Goal: Task Accomplishment & Management: Complete application form

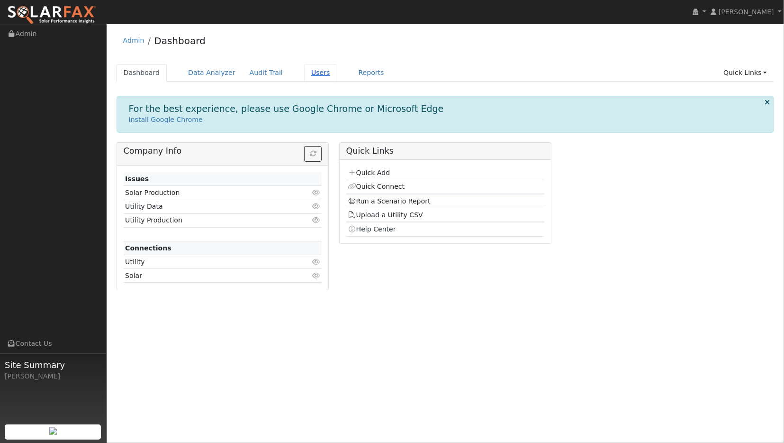
click at [308, 70] on link "Users" at bounding box center [320, 73] width 33 height 18
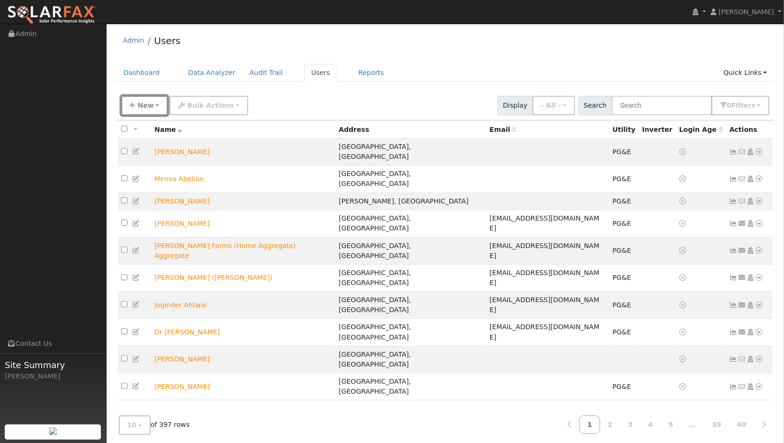
click at [145, 104] on span "New" at bounding box center [145, 105] width 16 height 8
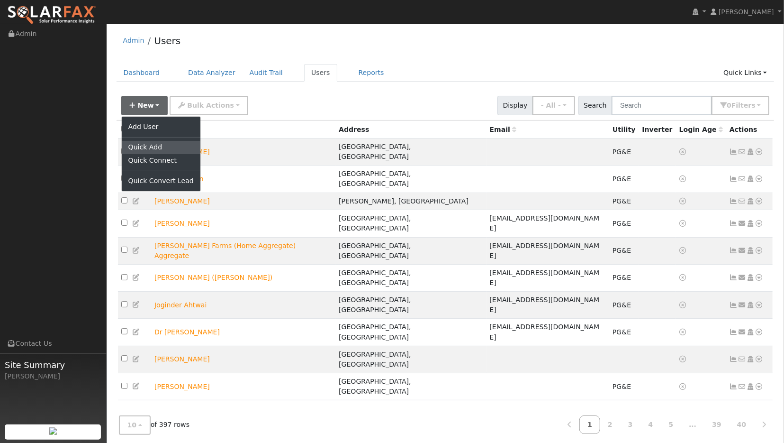
click at [144, 148] on link "Quick Add" at bounding box center [161, 147] width 79 height 13
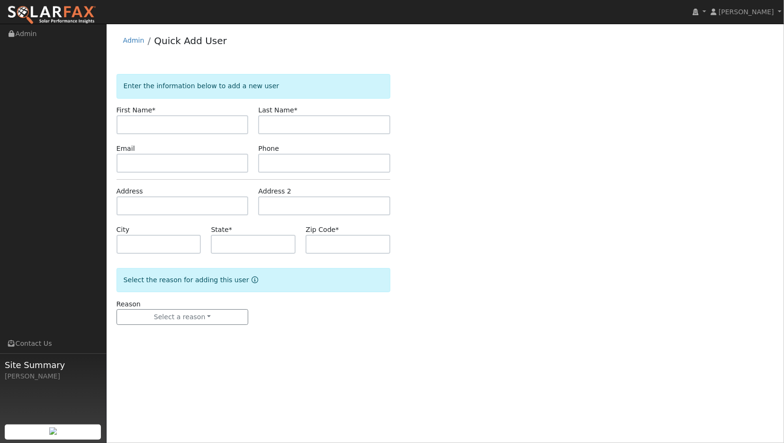
click at [169, 126] on input "text" at bounding box center [183, 124] width 132 height 19
type input "[PERSON_NAME]"
click at [141, 207] on input "text" at bounding box center [183, 205] width 132 height 19
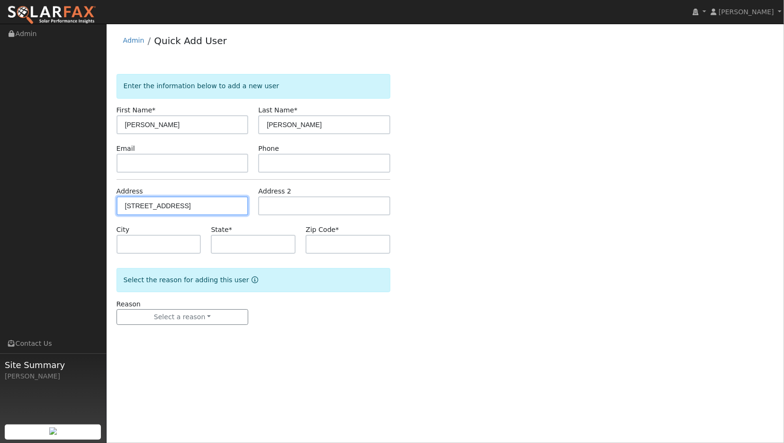
type input "1500 Oakwood Drive"
type input "Escalon"
type input "CA"
type input "95320"
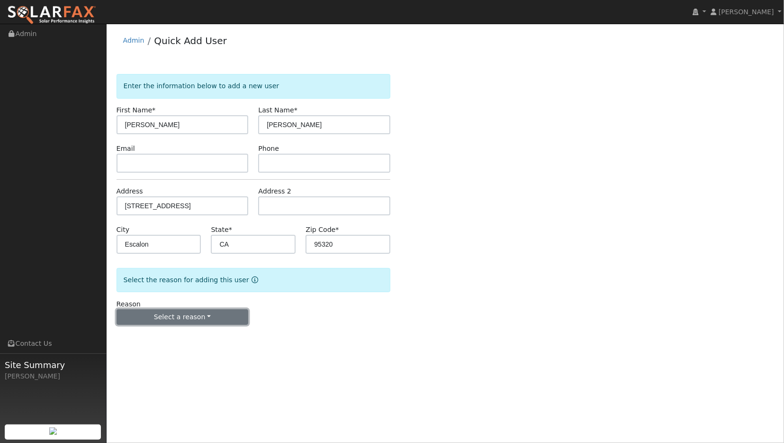
click at [209, 318] on button "Select a reason" at bounding box center [183, 317] width 132 height 16
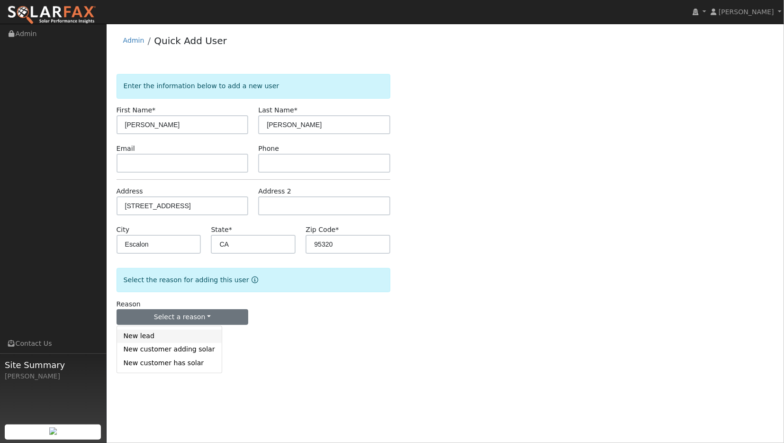
click at [142, 335] on link "New lead" at bounding box center [169, 335] width 105 height 13
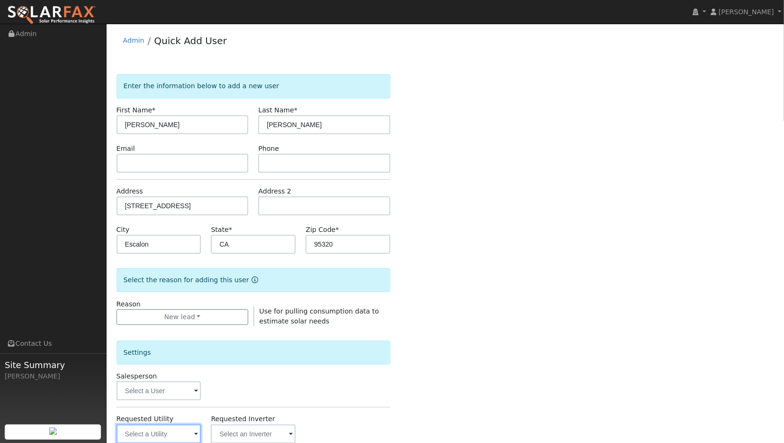
click at [184, 434] on input "text" at bounding box center [159, 433] width 85 height 19
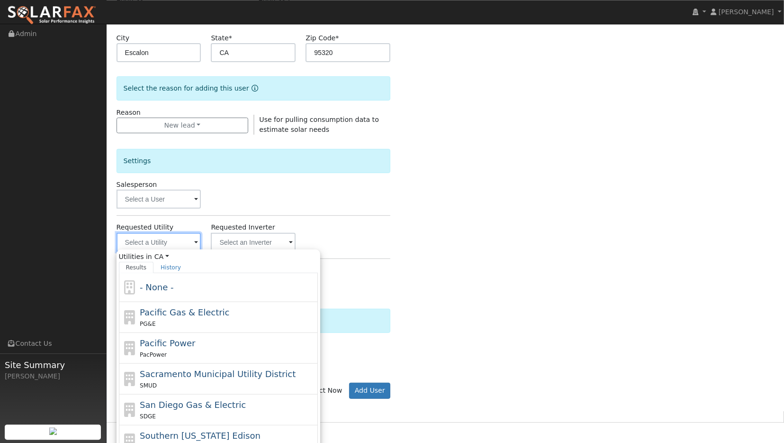
scroll to position [212, 0]
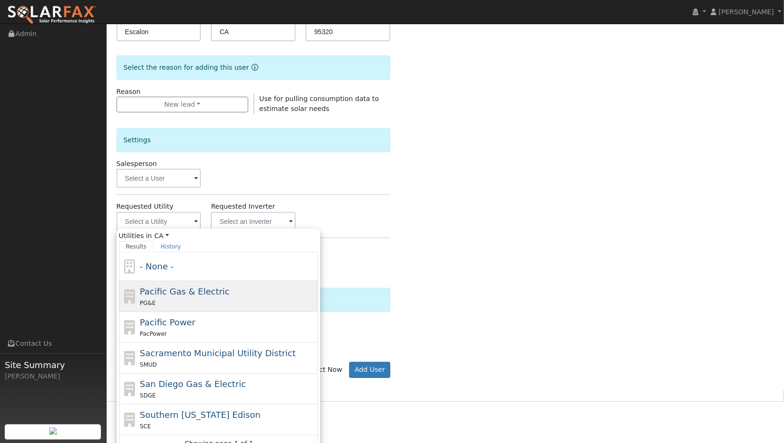
click at [207, 293] on span "Pacific Gas & Electric" at bounding box center [185, 291] width 90 height 10
type input "Pacific Gas & Electric"
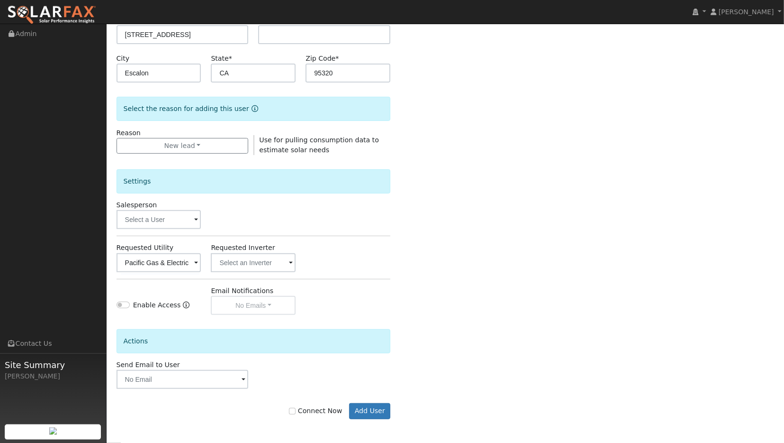
scroll to position [170, 0]
click at [296, 409] on input "Connect Now" at bounding box center [292, 412] width 7 height 7
checkbox input "true"
click at [369, 409] on button "Add User" at bounding box center [369, 412] width 41 height 16
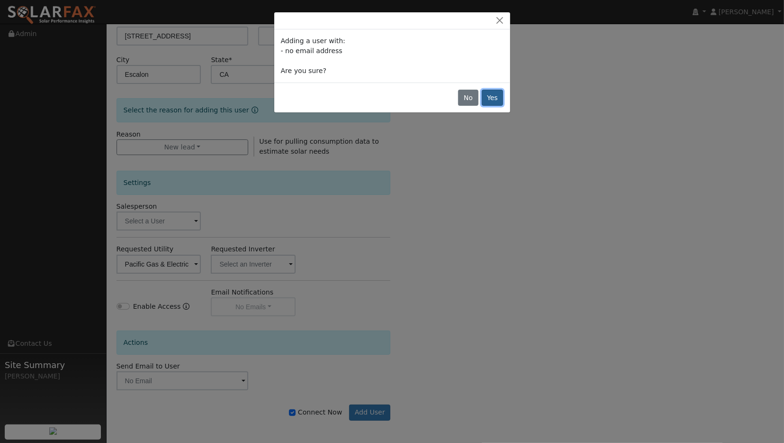
click at [500, 101] on button "Yes" at bounding box center [493, 98] width 22 height 16
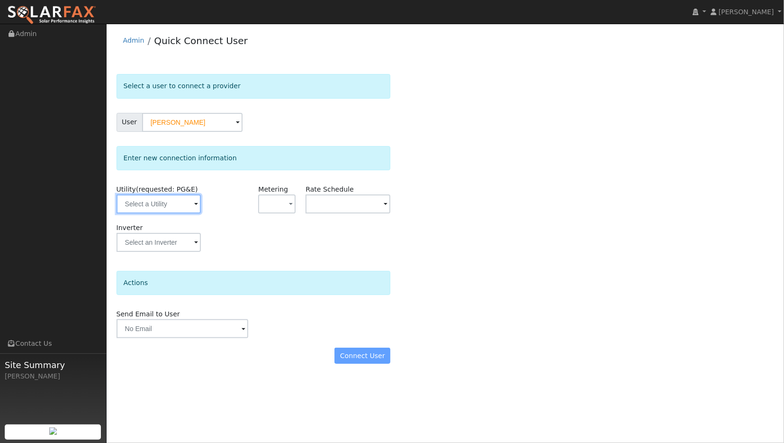
click at [166, 201] on input "text" at bounding box center [159, 203] width 85 height 19
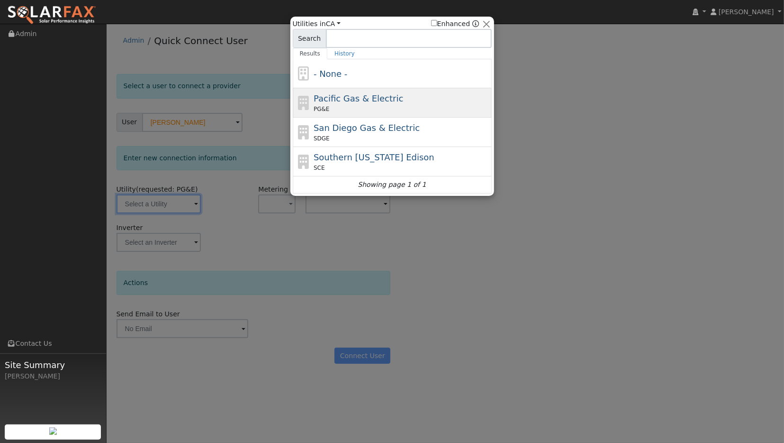
click at [357, 97] on span "Pacific Gas & Electric" at bounding box center [359, 98] width 90 height 10
type input "PG&E"
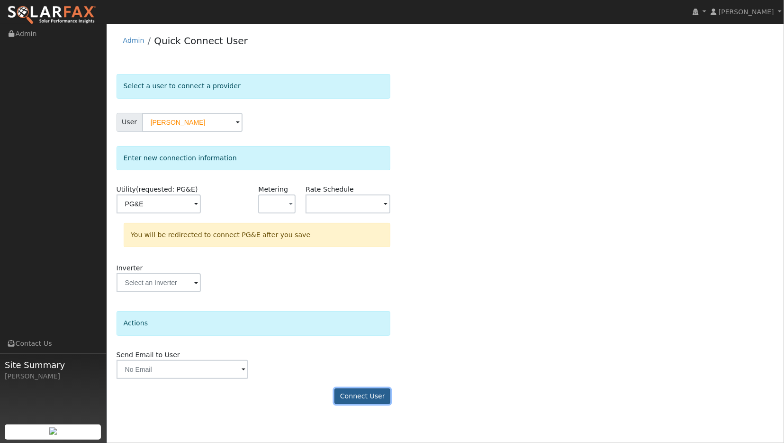
click at [378, 397] on button "Connect User" at bounding box center [363, 396] width 56 height 16
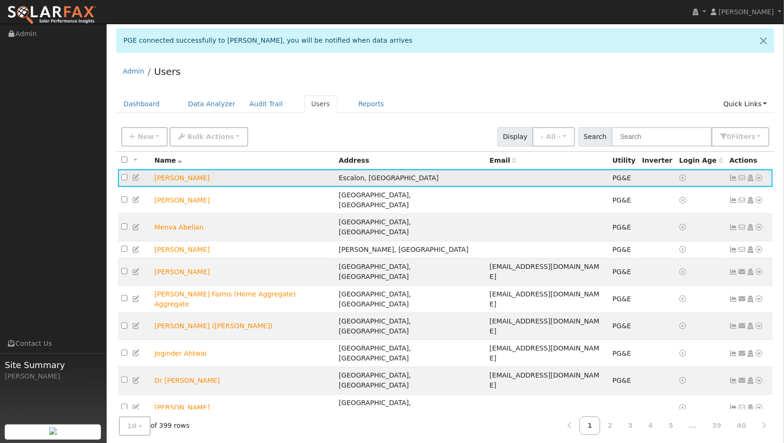
click at [760, 177] on icon at bounding box center [759, 177] width 9 height 7
click at [723, 192] on link "Data Analyzer" at bounding box center [728, 194] width 69 height 13
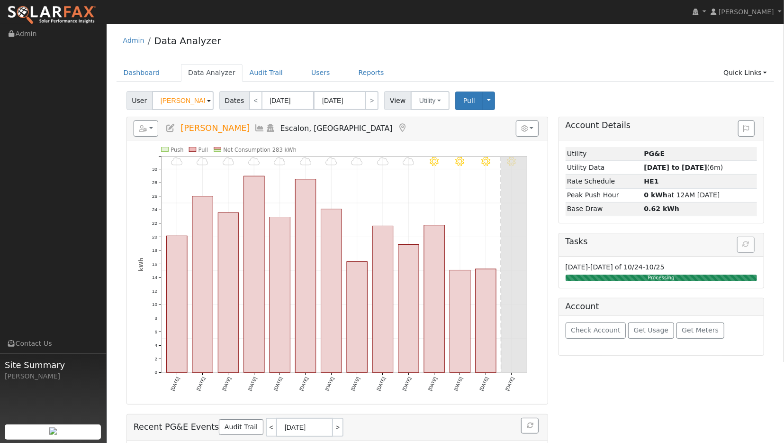
click at [255, 127] on icon at bounding box center [260, 128] width 10 height 9
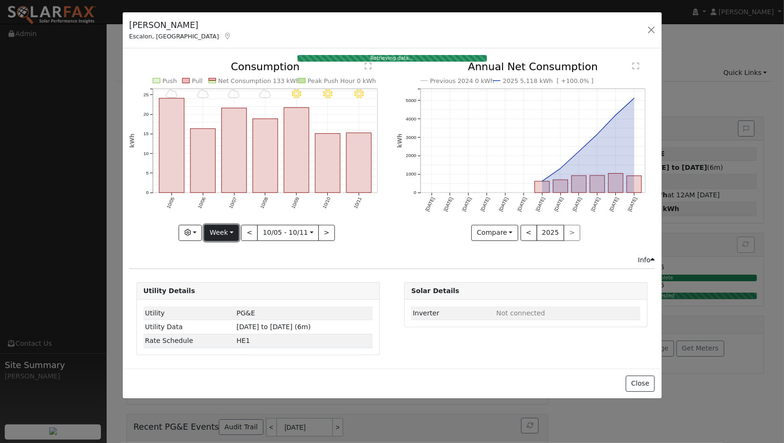
click at [230, 235] on button "Week" at bounding box center [221, 233] width 35 height 16
click at [226, 294] on link "Year" at bounding box center [238, 291] width 66 height 13
type input "[DATE]"
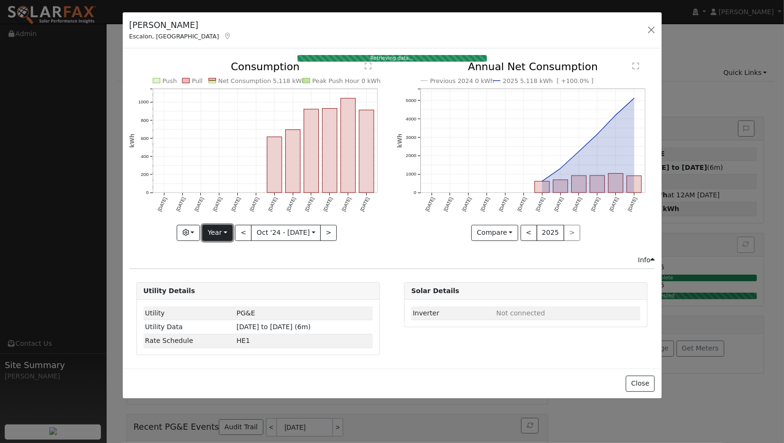
click at [224, 235] on button "Year" at bounding box center [217, 233] width 30 height 16
click at [218, 292] on link "Year" at bounding box center [236, 291] width 66 height 13
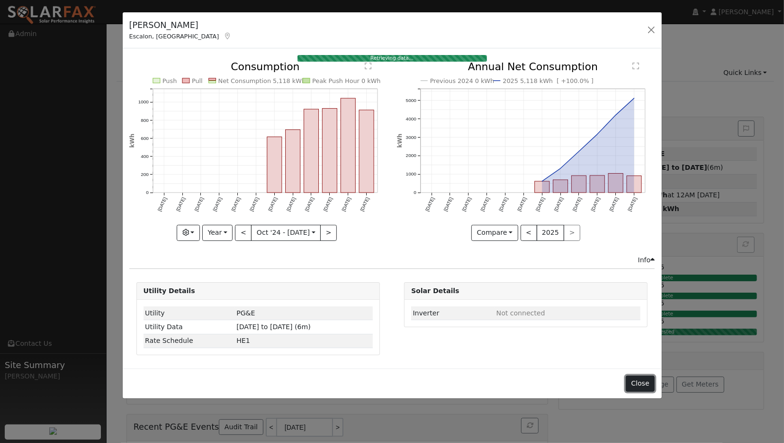
click at [638, 380] on button "Close" at bounding box center [640, 383] width 29 height 16
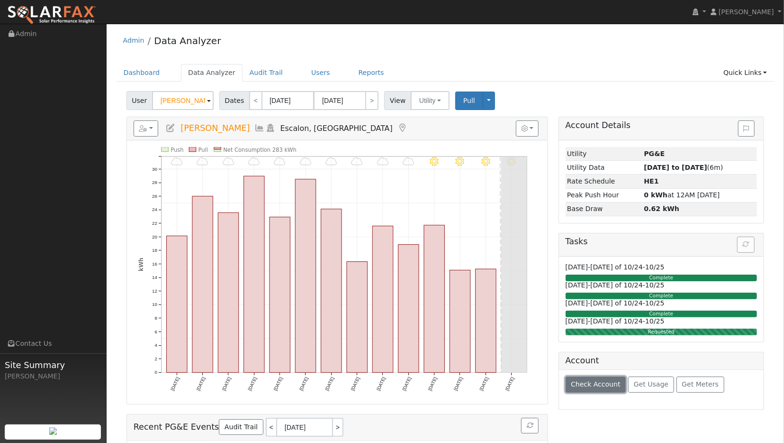
click at [599, 384] on span "Check Account" at bounding box center [596, 384] width 50 height 8
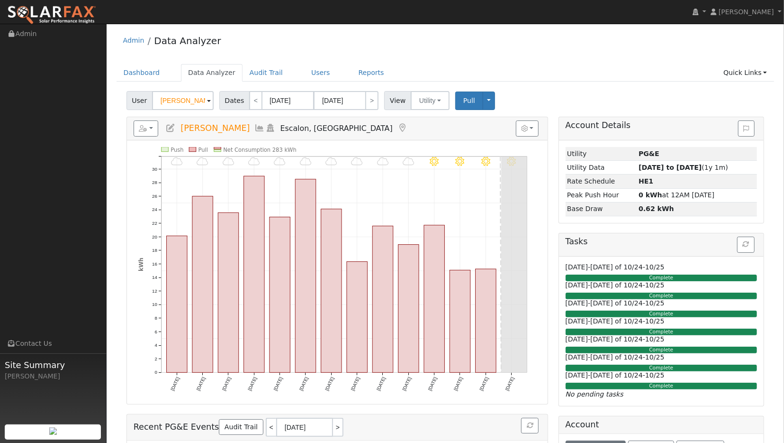
click at [255, 127] on icon at bounding box center [260, 128] width 10 height 9
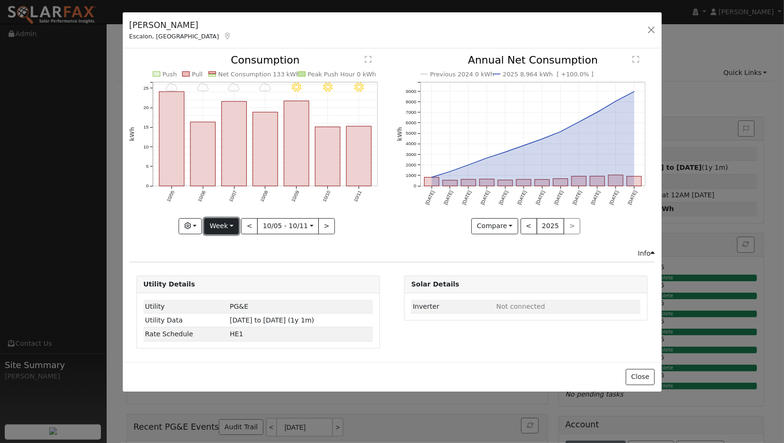
click at [224, 231] on button "Week" at bounding box center [221, 226] width 35 height 16
click at [231, 285] on link "Year" at bounding box center [238, 284] width 66 height 13
type input "2024-10-01"
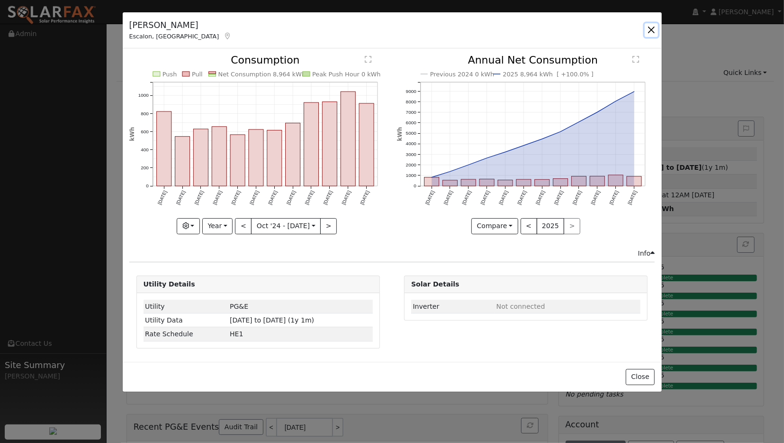
click at [650, 30] on button "button" at bounding box center [651, 29] width 13 height 13
